Goal: Task Accomplishment & Management: Use online tool/utility

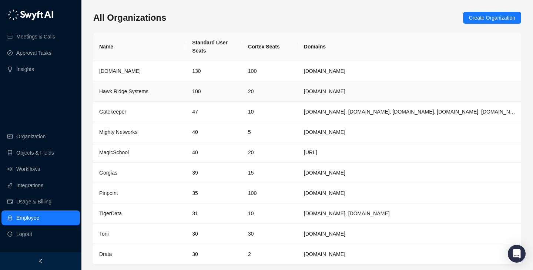
click at [167, 97] on td "Hawk Ridge Systems" at bounding box center [139, 91] width 93 height 20
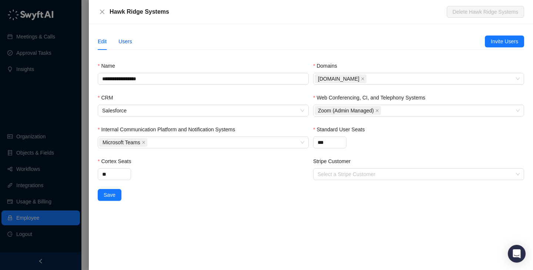
click at [127, 41] on div "Users" at bounding box center [125, 41] width 14 height 8
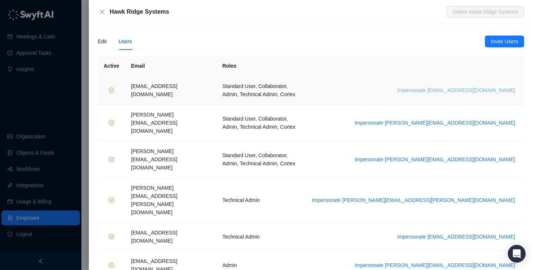
click at [440, 86] on span "Impersonate daoudl@hawkridgesys.com" at bounding box center [456, 90] width 118 height 8
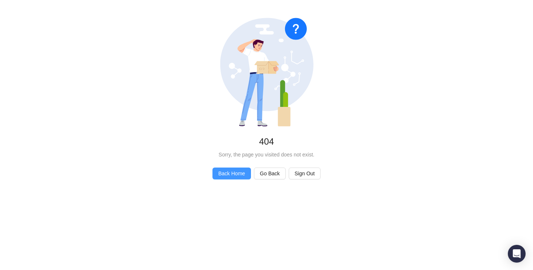
click at [243, 177] on span "Back Home" at bounding box center [231, 174] width 27 height 8
